Goal: Task Accomplishment & Management: Manage account settings

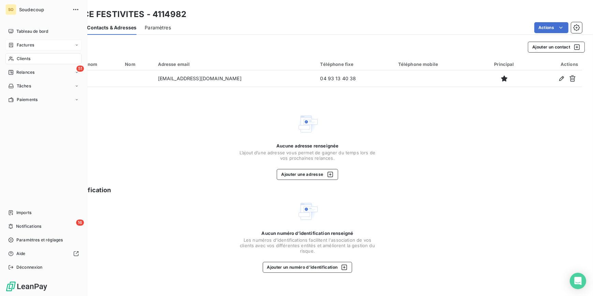
click at [24, 45] on span "Factures" at bounding box center [25, 45] width 17 height 6
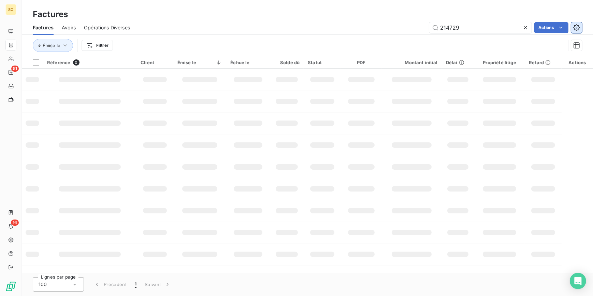
drag, startPoint x: 446, startPoint y: 28, endPoint x: 580, endPoint y: 28, distance: 134.5
click at [549, 31] on div "214729 Actions" at bounding box center [360, 27] width 444 height 11
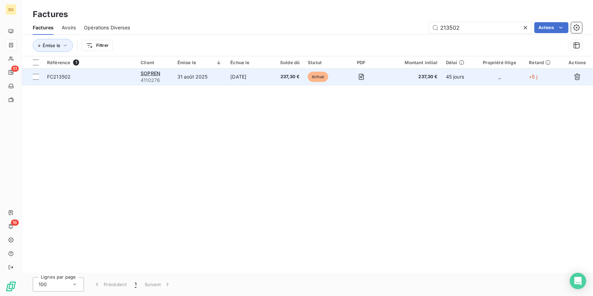
type input "213502"
click at [314, 78] on span "échue" at bounding box center [318, 77] width 20 height 10
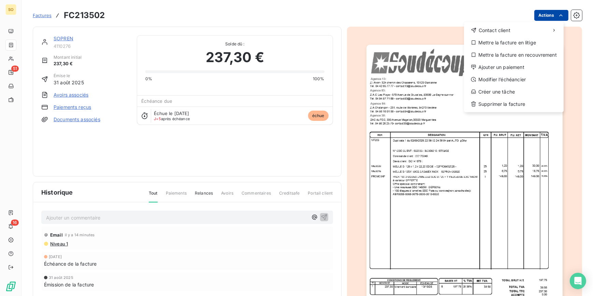
click at [548, 17] on html "SO 51 16 Factures FC213502 Actions Contact client Mettre la facture en litige M…" at bounding box center [296, 148] width 593 height 296
click at [492, 65] on div "Ajouter un paiement" at bounding box center [514, 67] width 94 height 11
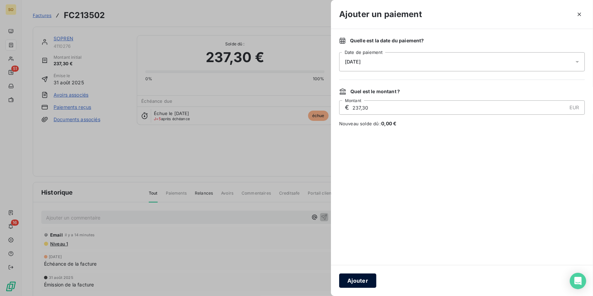
click at [361, 278] on button "Ajouter" at bounding box center [357, 280] width 37 height 14
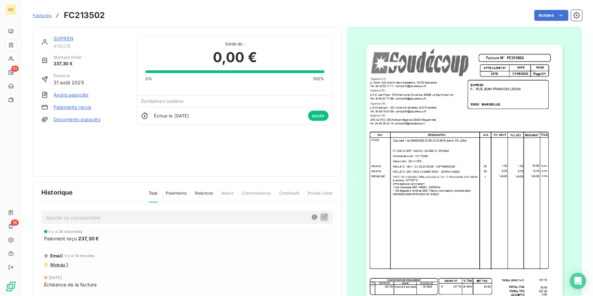
click at [48, 14] on span "Factures" at bounding box center [42, 15] width 19 height 5
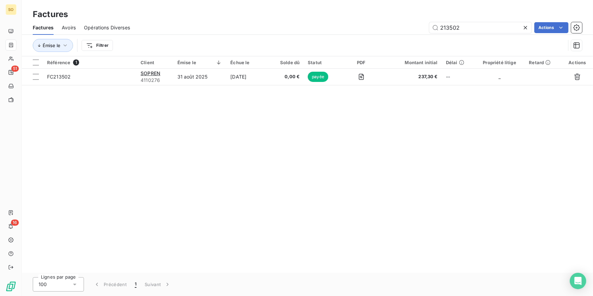
drag, startPoint x: 450, startPoint y: 28, endPoint x: 593, endPoint y: 24, distance: 143.1
click at [545, 28] on div "213502 Actions" at bounding box center [360, 27] width 444 height 11
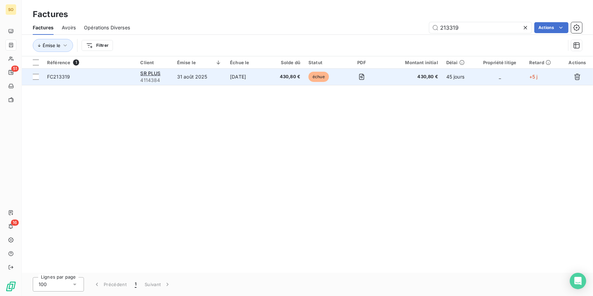
type input "213319"
click at [320, 69] on td "échue" at bounding box center [323, 77] width 37 height 16
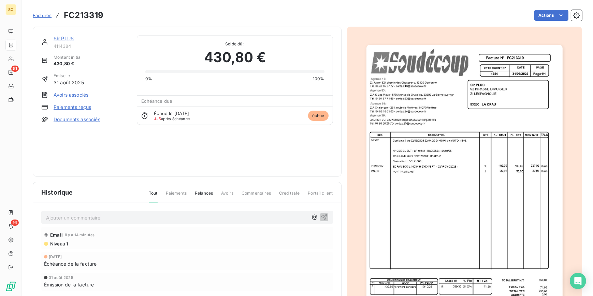
click at [68, 38] on link "SR PLUS" at bounding box center [64, 39] width 20 height 6
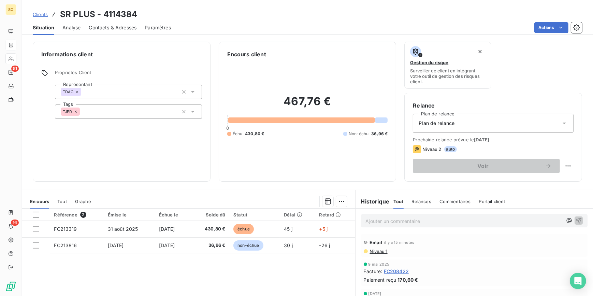
click at [386, 222] on p "Ajouter un commentaire ﻿" at bounding box center [464, 221] width 197 height 9
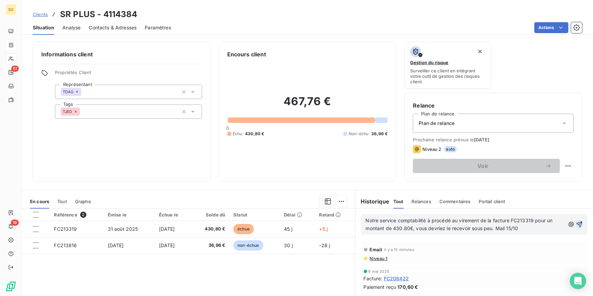
click at [576, 222] on icon "button" at bounding box center [579, 224] width 7 height 7
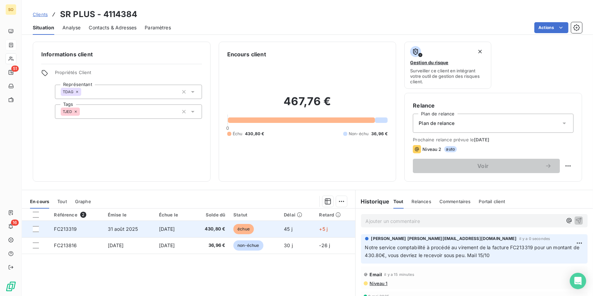
click at [242, 231] on span "échue" at bounding box center [244, 229] width 20 height 10
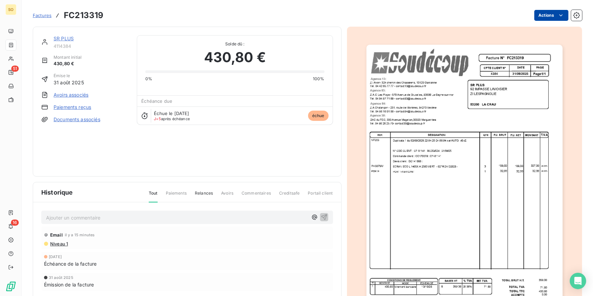
click at [539, 17] on html "SO 51 16 Factures FC213319 Actions SR PLUS 4114384 Montant initial 430,80 € Émi…" at bounding box center [296, 148] width 593 height 296
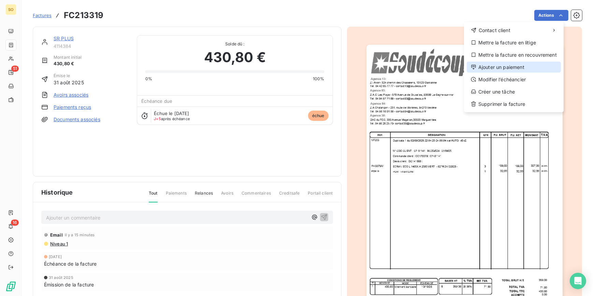
click at [482, 68] on div "Ajouter un paiement" at bounding box center [514, 67] width 94 height 11
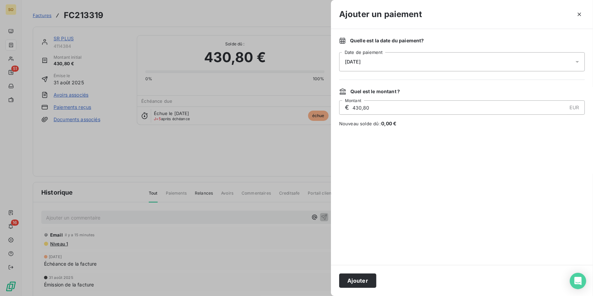
click at [361, 64] on span "[DATE]" at bounding box center [353, 61] width 16 height 5
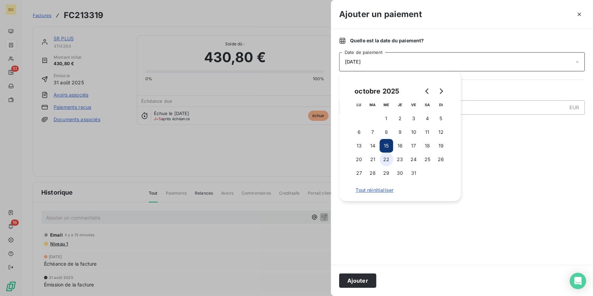
click at [385, 160] on button "22" at bounding box center [387, 160] width 14 height 14
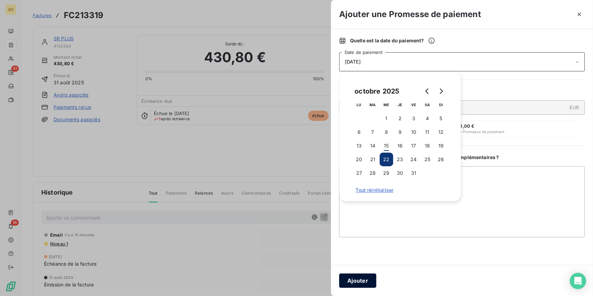
click at [365, 278] on button "Ajouter" at bounding box center [357, 280] width 37 height 14
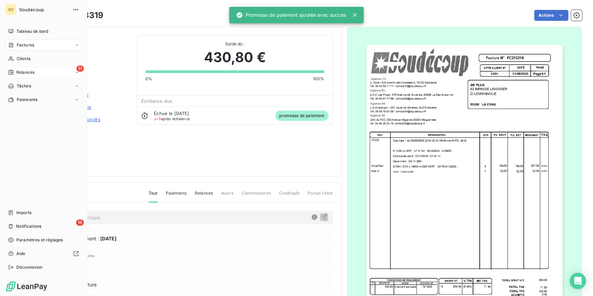
click at [20, 70] on span "Relances" at bounding box center [25, 72] width 18 height 6
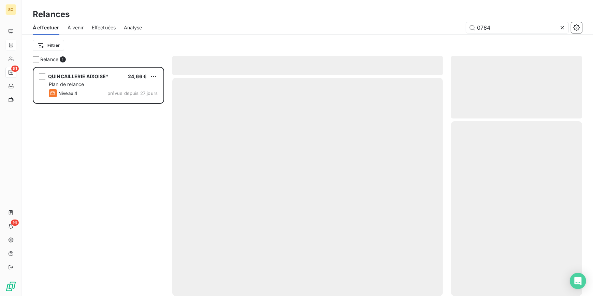
scroll to position [225, 126]
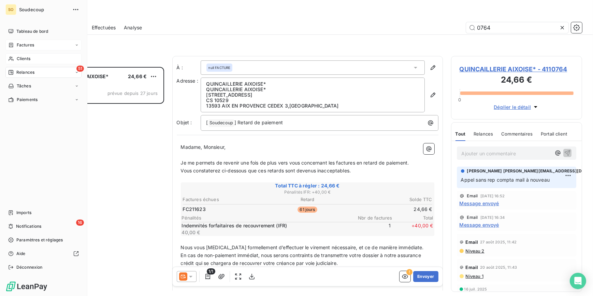
drag, startPoint x: 23, startPoint y: 58, endPoint x: 44, endPoint y: 56, distance: 21.3
click at [23, 58] on span "Clients" at bounding box center [24, 59] width 14 height 6
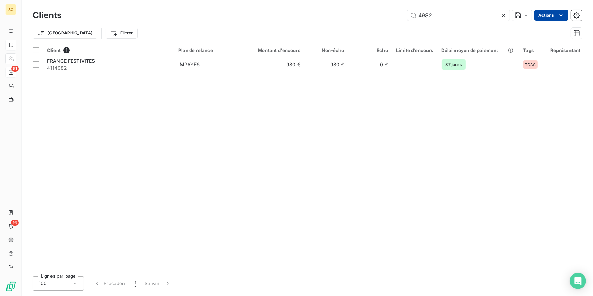
drag, startPoint x: 414, startPoint y: 12, endPoint x: 565, endPoint y: 18, distance: 151.0
click at [510, 17] on div "4982 Actions" at bounding box center [326, 15] width 513 height 11
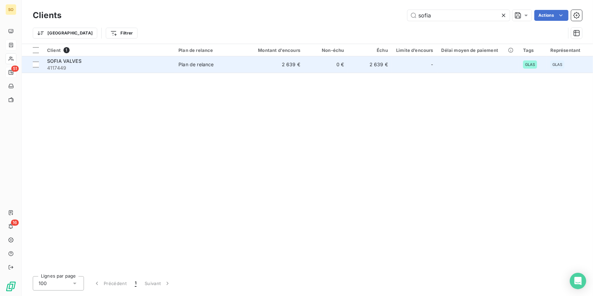
type input "sofia"
click at [319, 68] on td "0 €" at bounding box center [327, 64] width 44 height 16
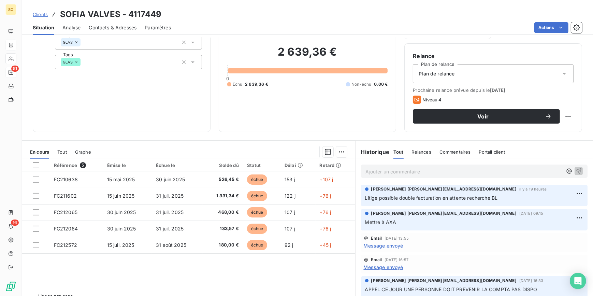
scroll to position [62, 0]
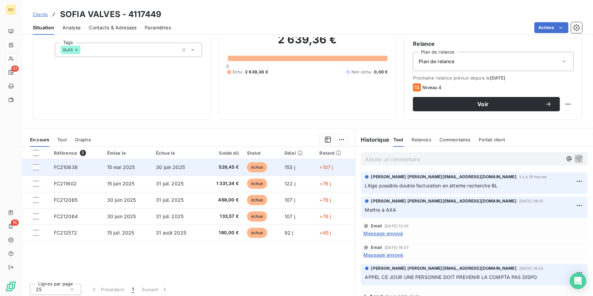
click at [255, 165] on span "échue" at bounding box center [257, 167] width 20 height 10
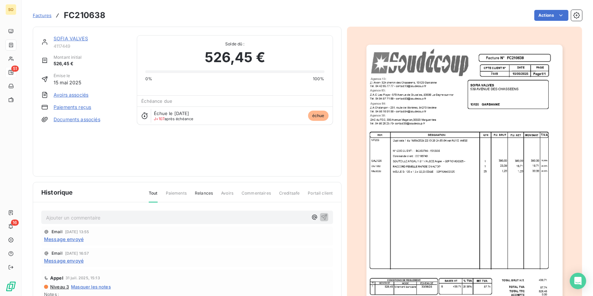
click at [78, 31] on div "SOFIA VALVES 4117449 Montant initial 526,45 € Émise le [DATE] Avoirs associés P…" at bounding box center [187, 102] width 309 height 150
click at [75, 41] on link "SOFIA VALVES" at bounding box center [71, 39] width 34 height 6
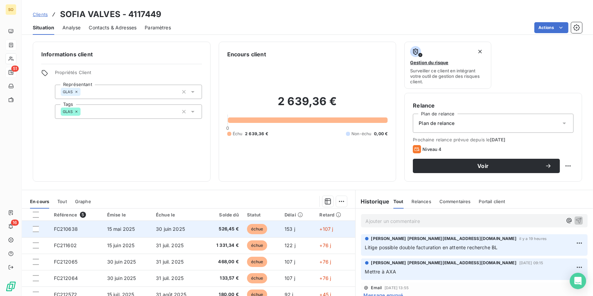
scroll to position [62, 0]
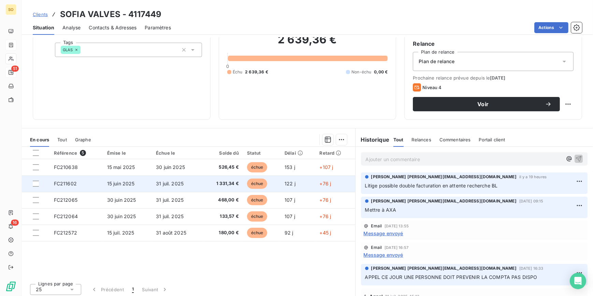
click at [252, 186] on span "échue" at bounding box center [257, 184] width 20 height 10
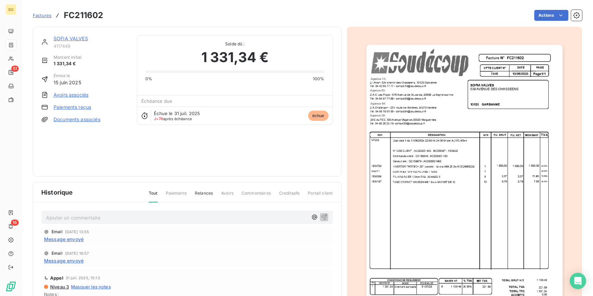
click at [75, 39] on link "SOFIA VALVES" at bounding box center [71, 39] width 34 height 6
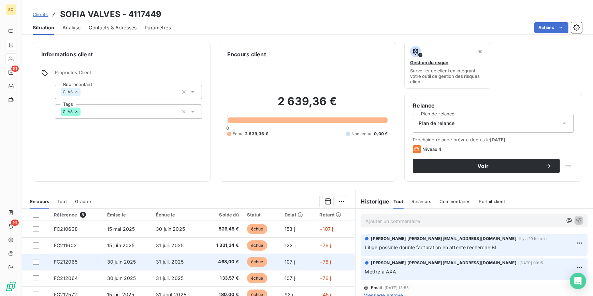
click at [255, 263] on span "échue" at bounding box center [257, 262] width 20 height 10
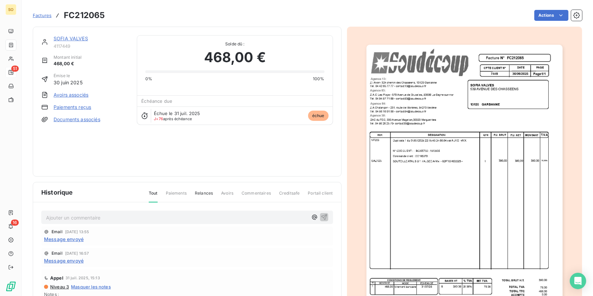
click at [77, 37] on link "SOFIA VALVES" at bounding box center [71, 39] width 34 height 6
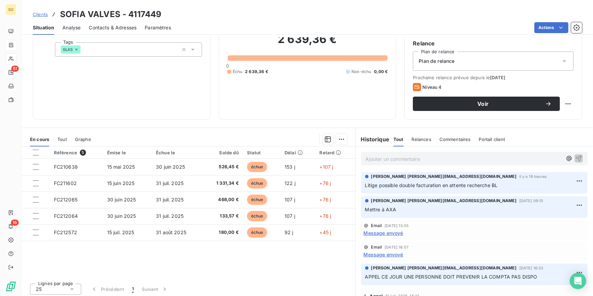
scroll to position [64, 0]
